Goal: Book appointment/travel/reservation

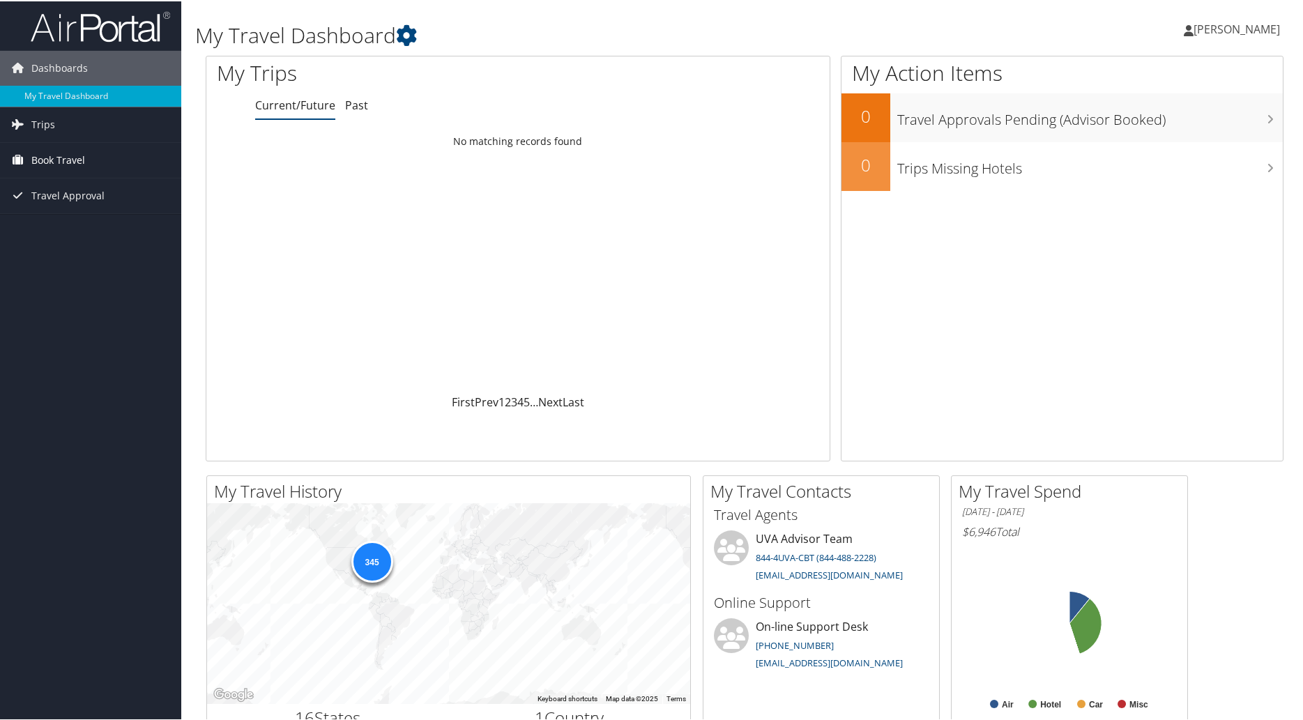
click at [43, 156] on span "Book Travel" at bounding box center [58, 159] width 54 height 35
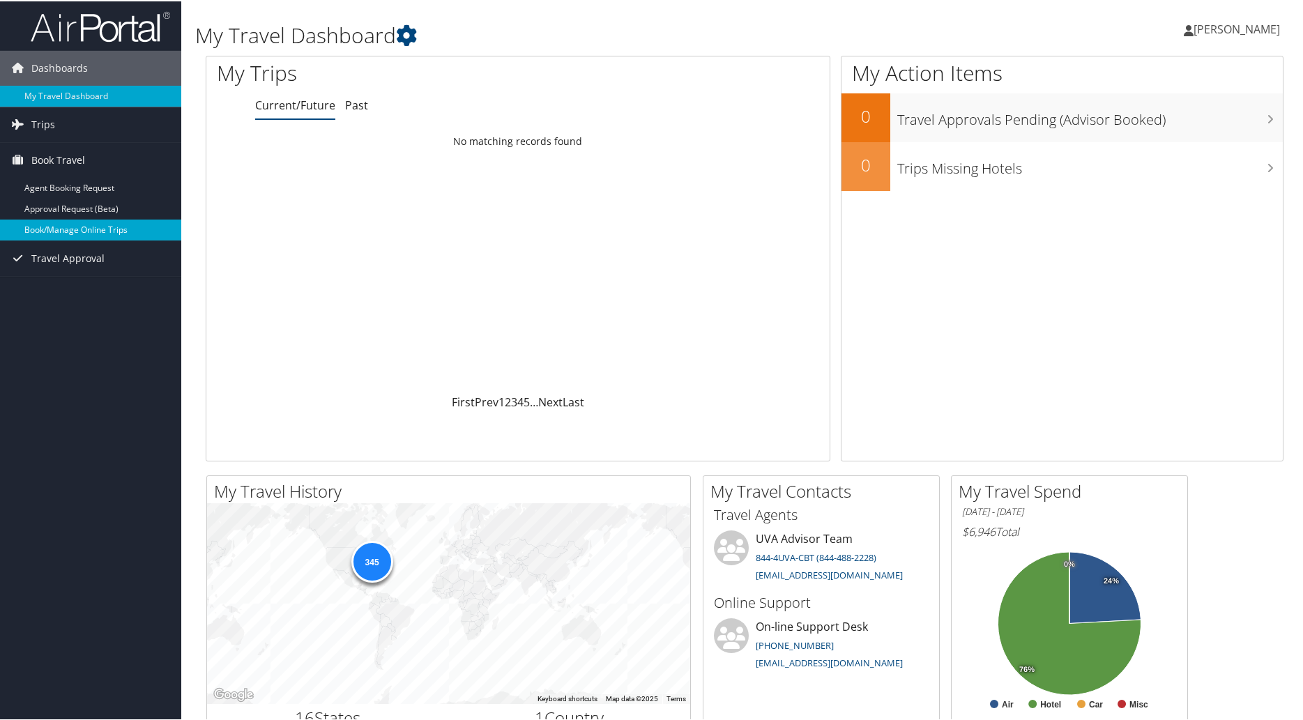
click at [86, 222] on link "Book/Manage Online Trips" at bounding box center [90, 228] width 181 height 21
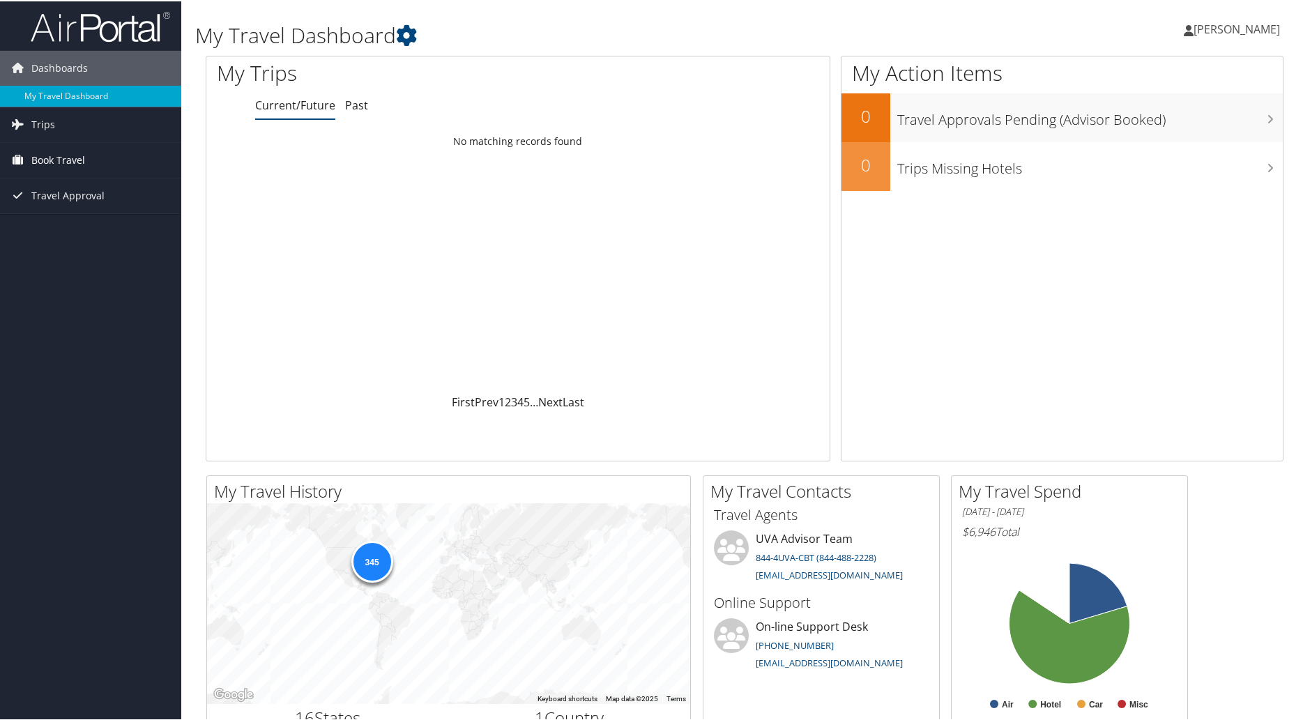
click at [67, 150] on span "Book Travel" at bounding box center [58, 159] width 54 height 35
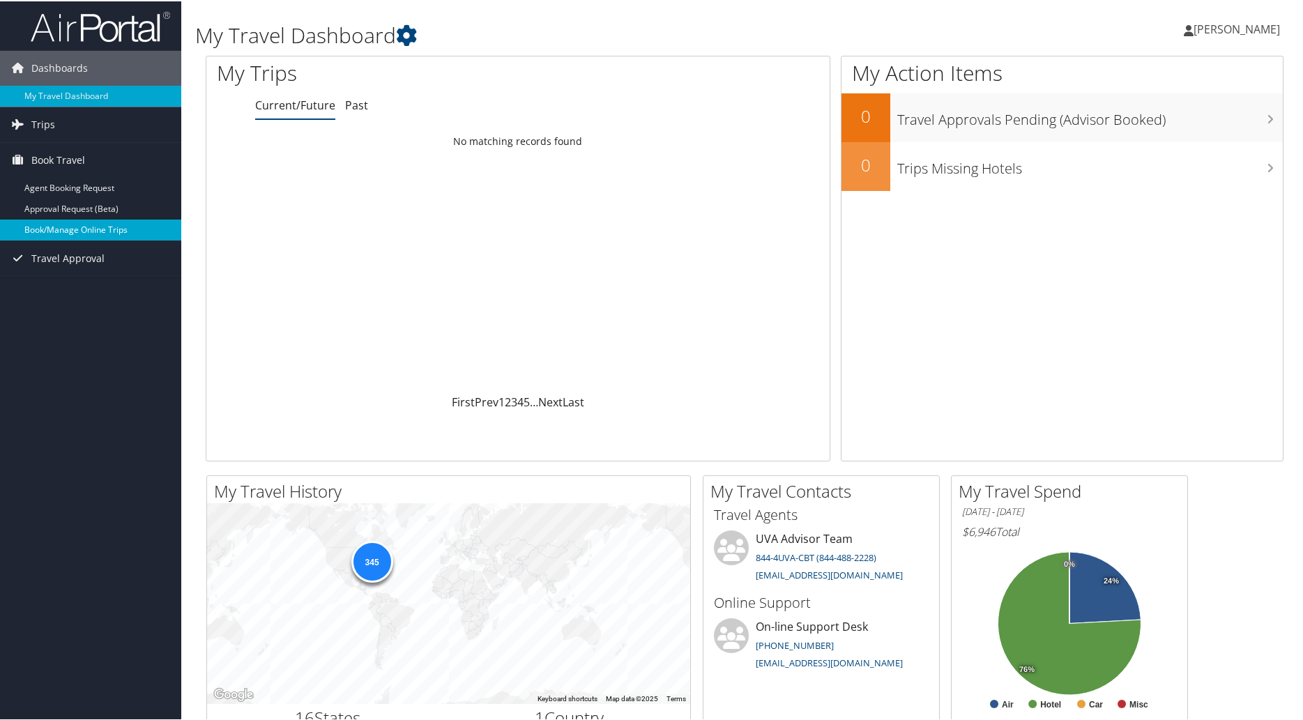
click at [97, 235] on link "Book/Manage Online Trips" at bounding box center [90, 228] width 181 height 21
